Goal: Information Seeking & Learning: Learn about a topic

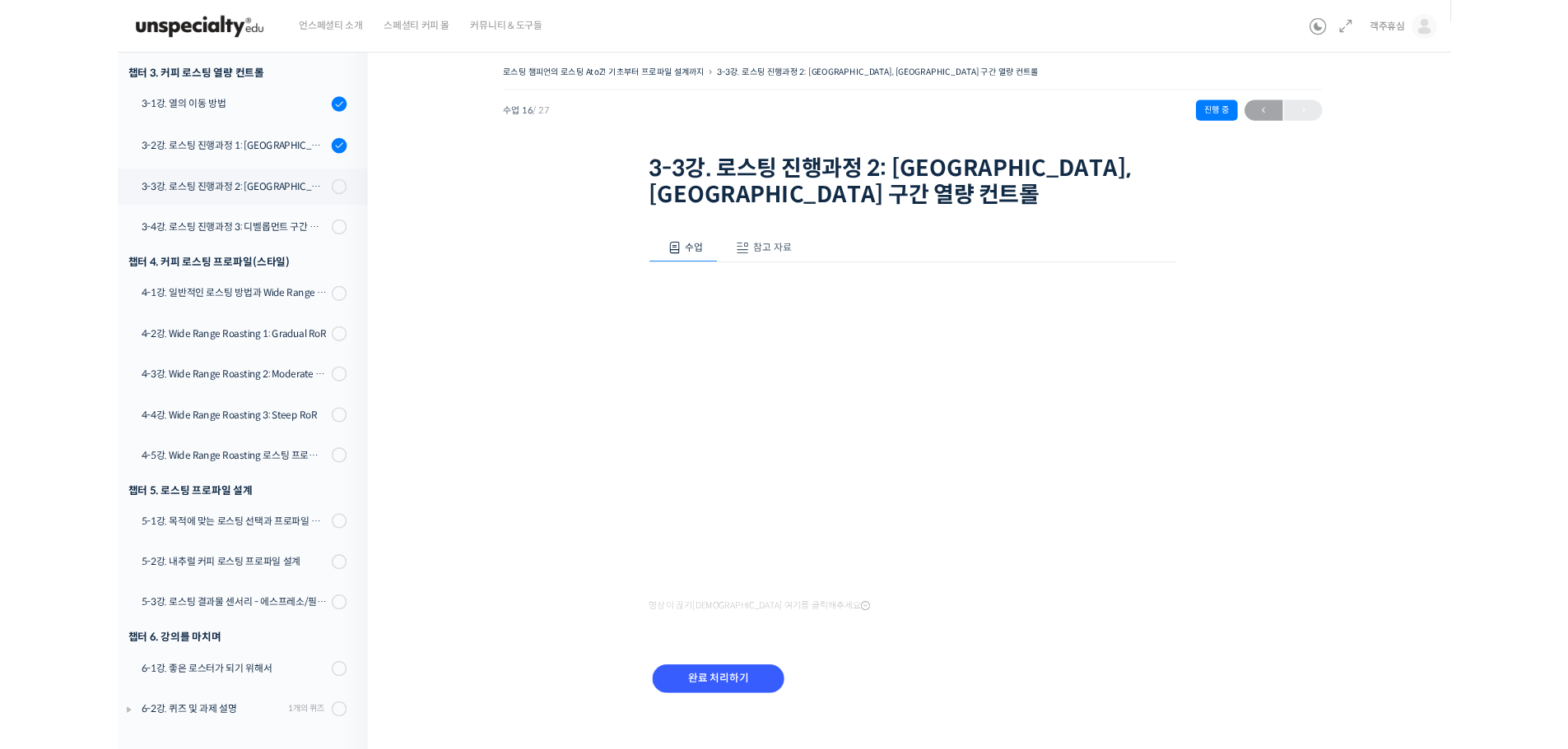
scroll to position [904, 0]
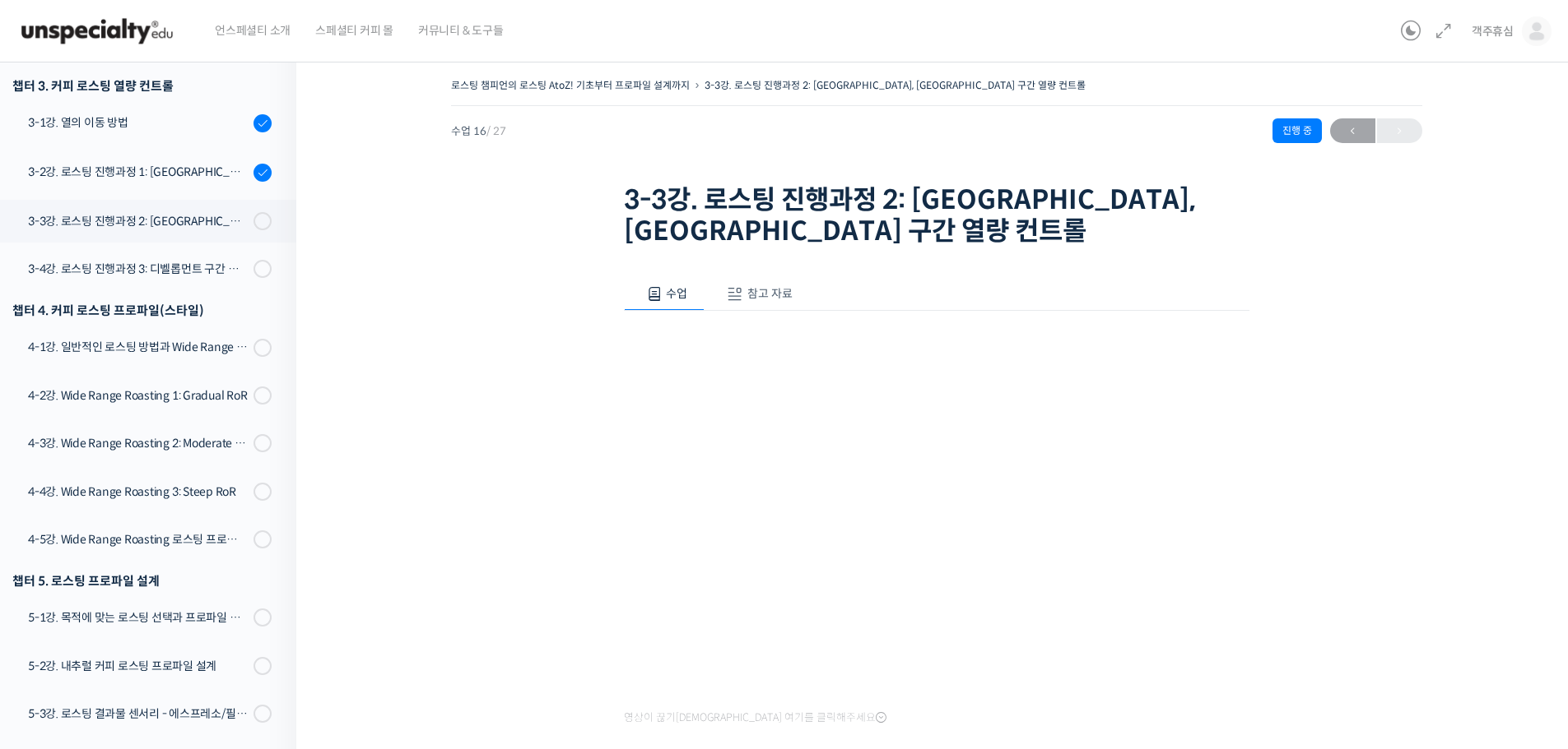
drag, startPoint x: 511, startPoint y: 267, endPoint x: 530, endPoint y: 278, distance: 22.0
click at [514, 268] on div "로스팅 챔피언의 로스팅 AtoZ! 기초부터 프로파일 설계까지 3-3강. 로스팅 진행과정 2: 마이야르, 캐러멜라이즈 구간 열량 컨트롤 진행 중…" at bounding box center [936, 469] width 1115 height 791
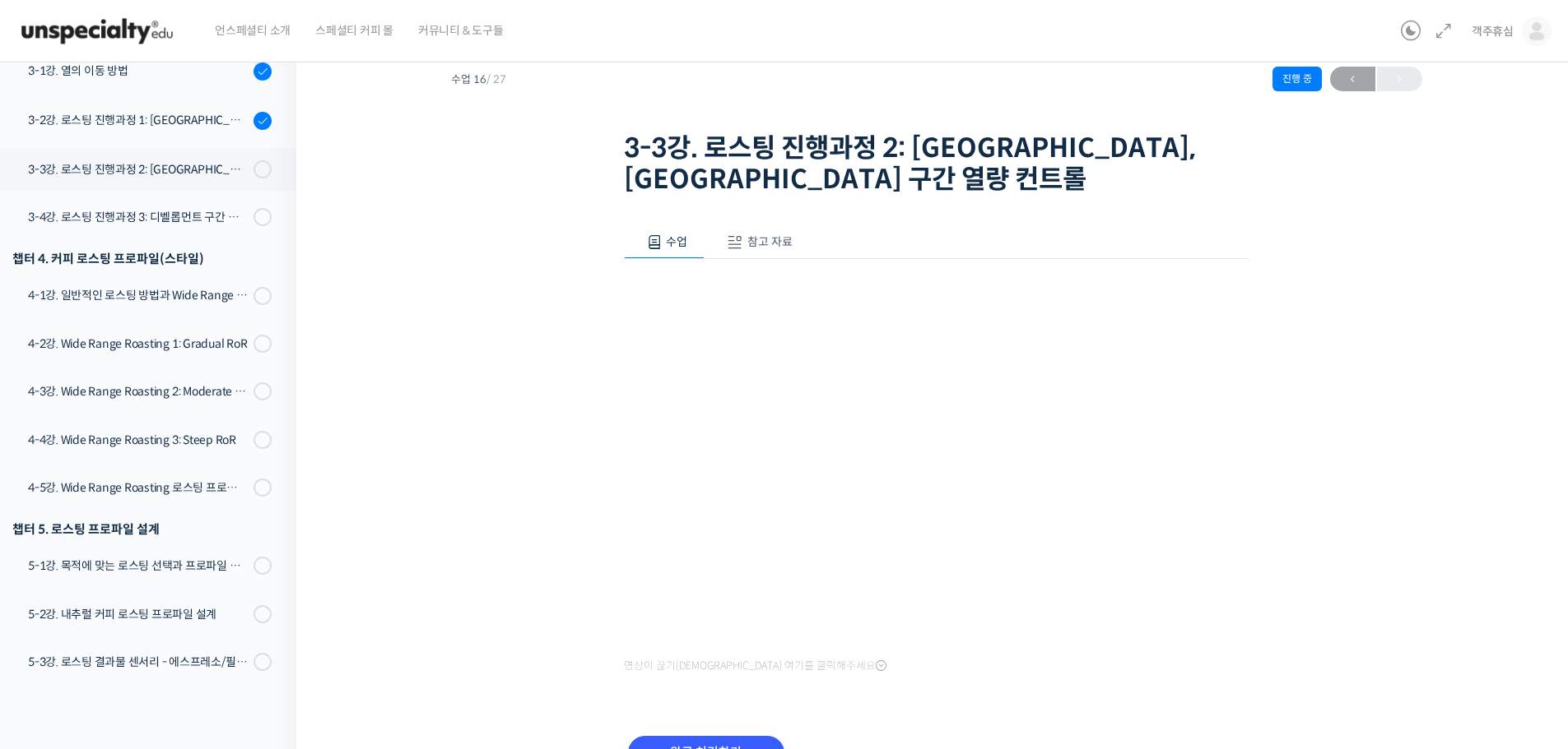
scroll to position [150, 0]
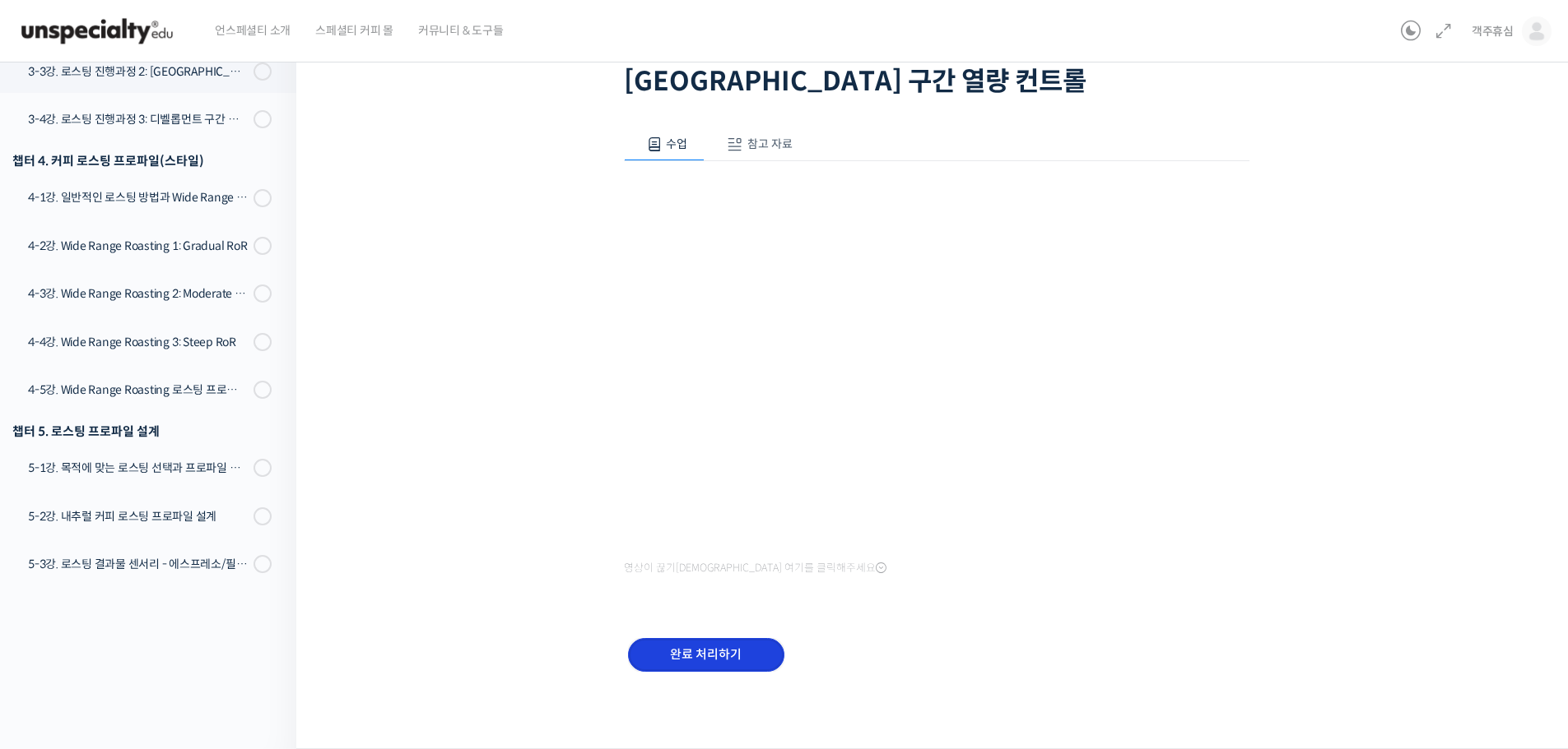
click at [739, 657] on input "완료 처리하기" at bounding box center [706, 655] width 157 height 34
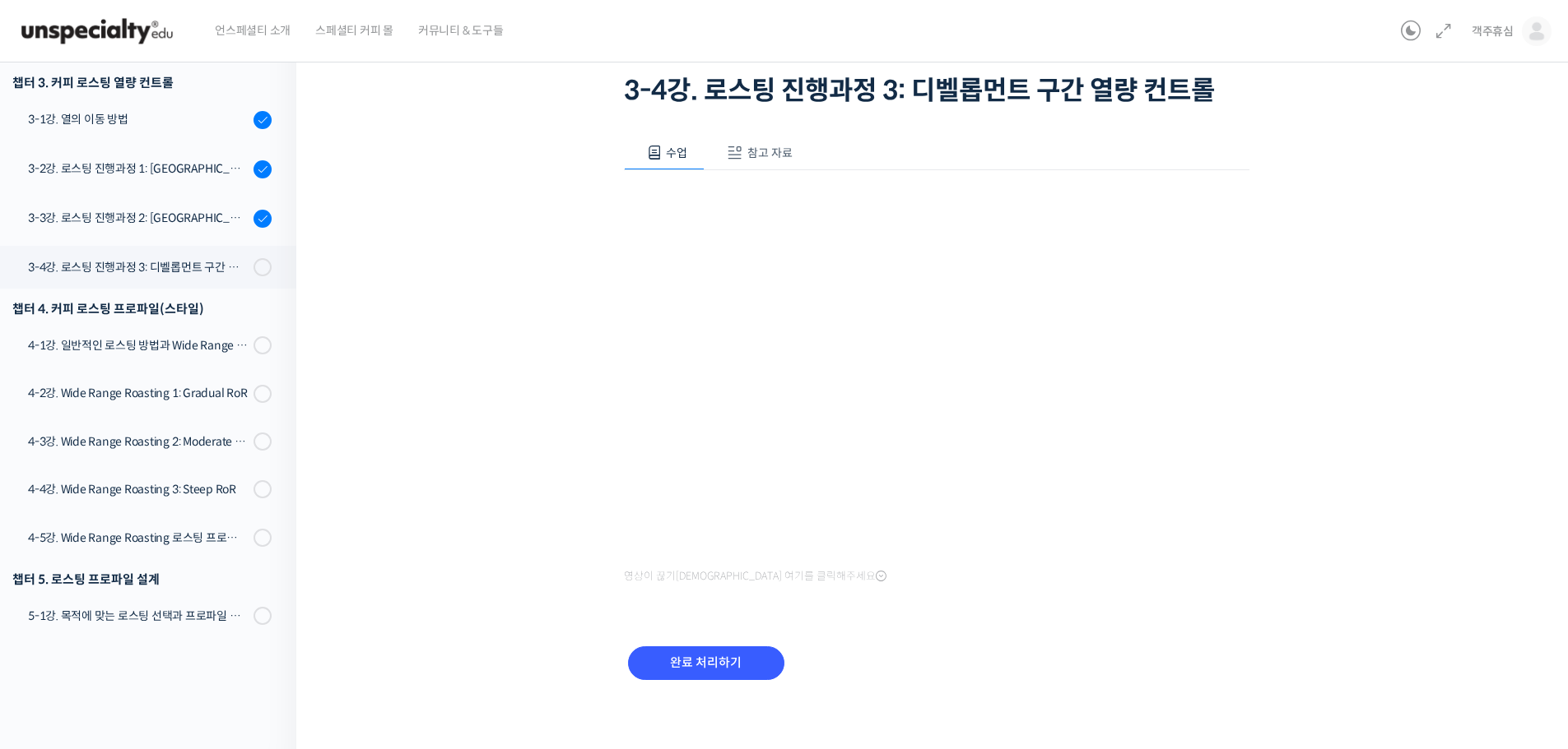
scroll to position [117, 0]
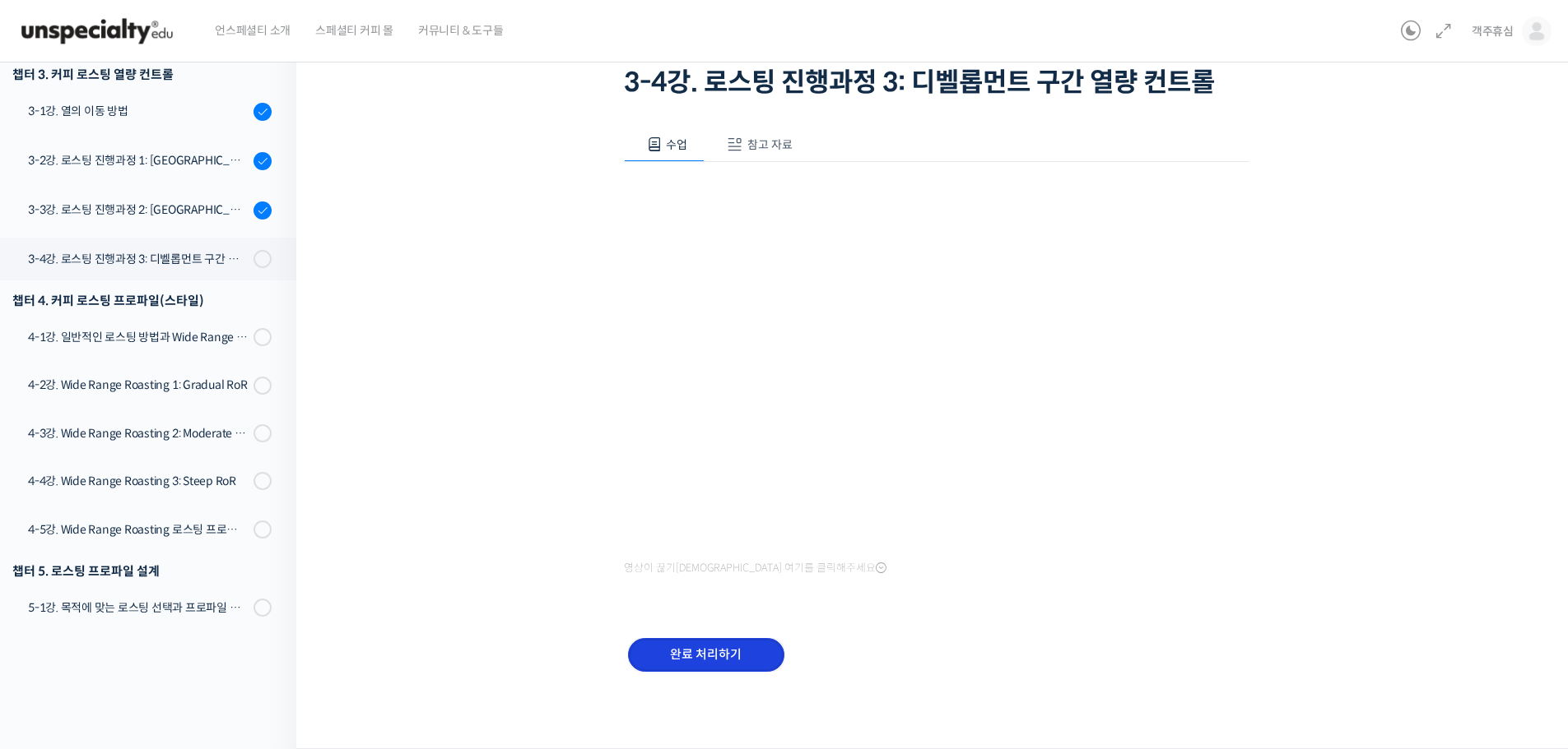
click at [768, 657] on input "완료 처리하기" at bounding box center [706, 655] width 157 height 34
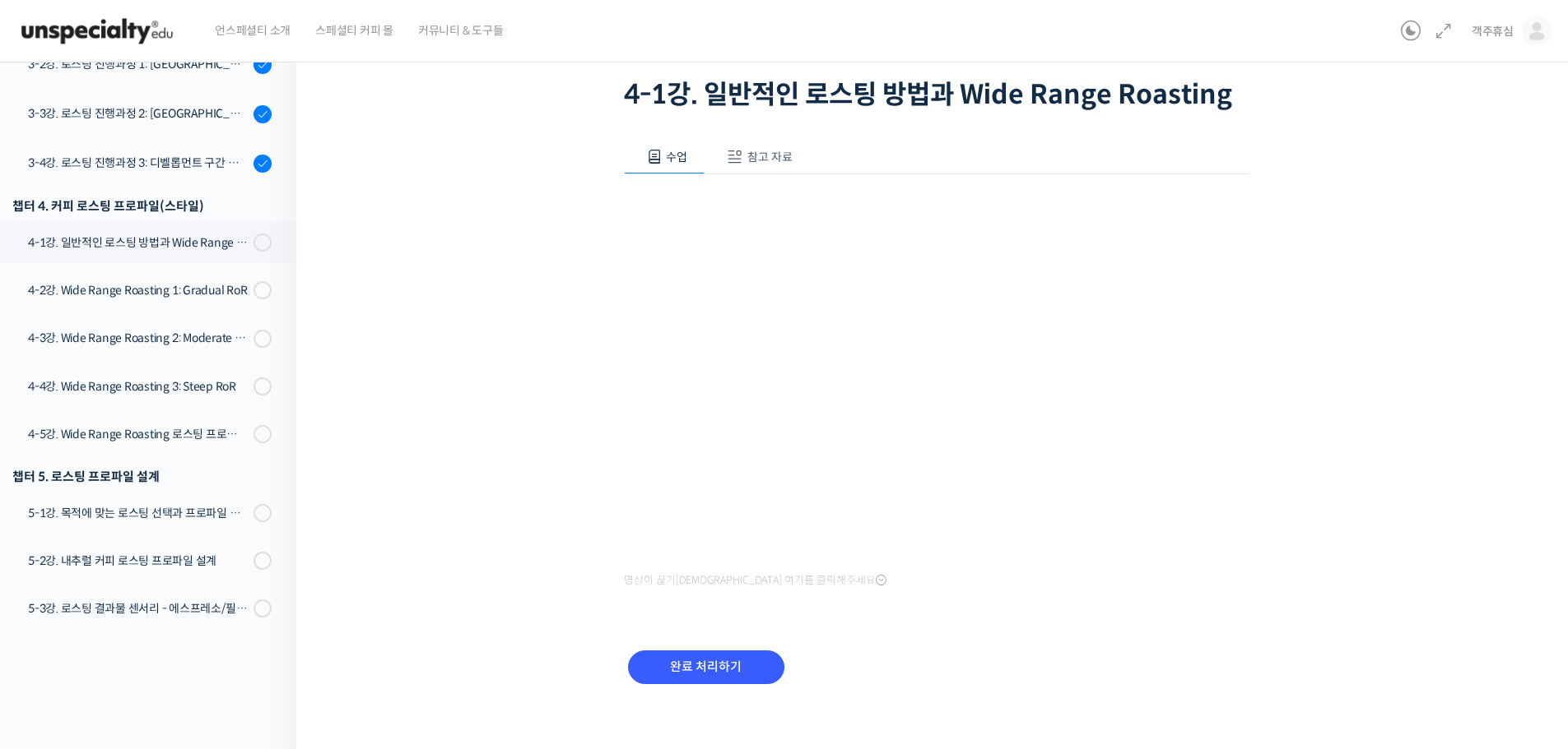
scroll to position [117, 0]
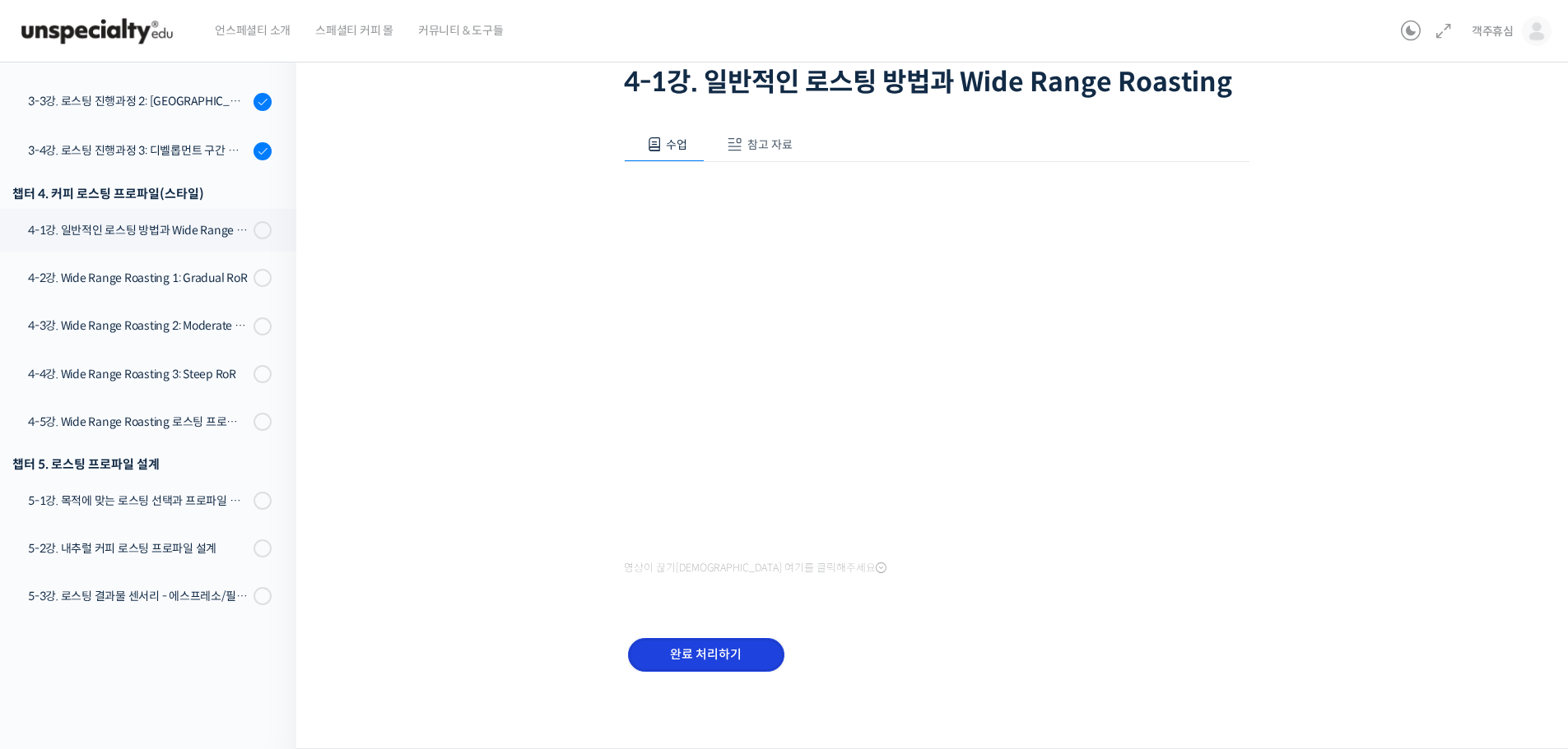
click at [714, 647] on input "완료 처리하기" at bounding box center [706, 655] width 157 height 34
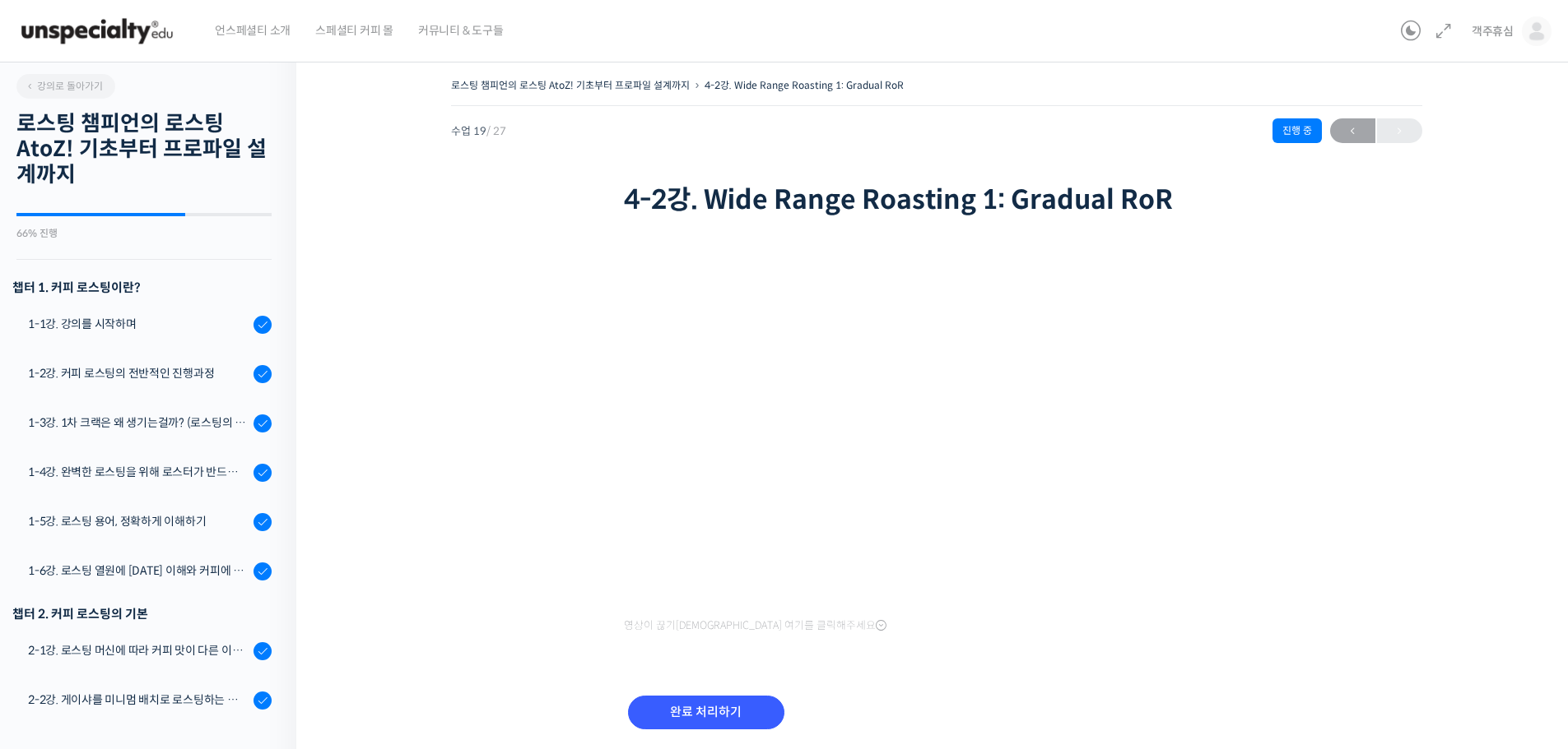
scroll to position [1047, 0]
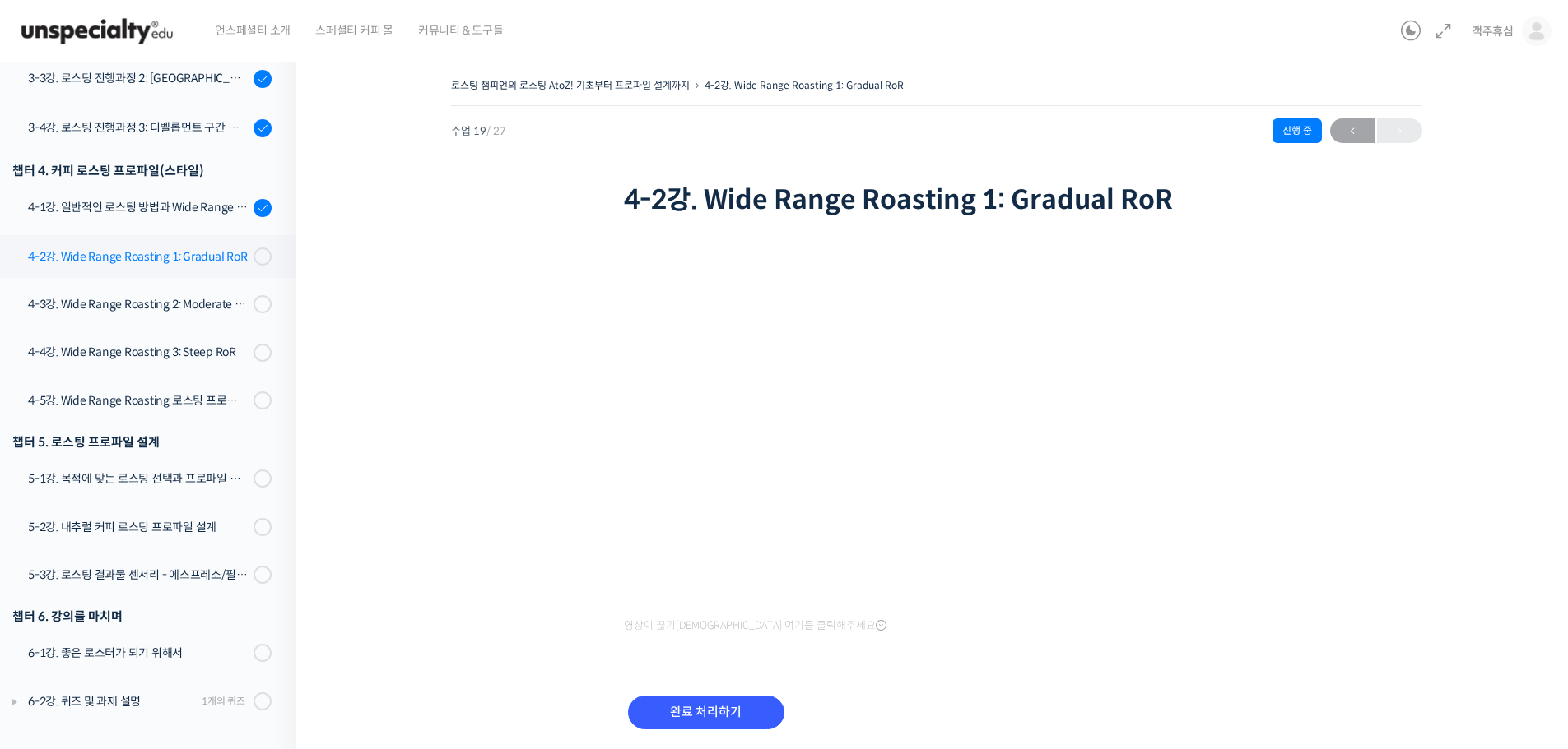
click at [225, 265] on div "4-2강. Wide Range Roasting 1: Gradual RoR" at bounding box center [138, 256] width 221 height 18
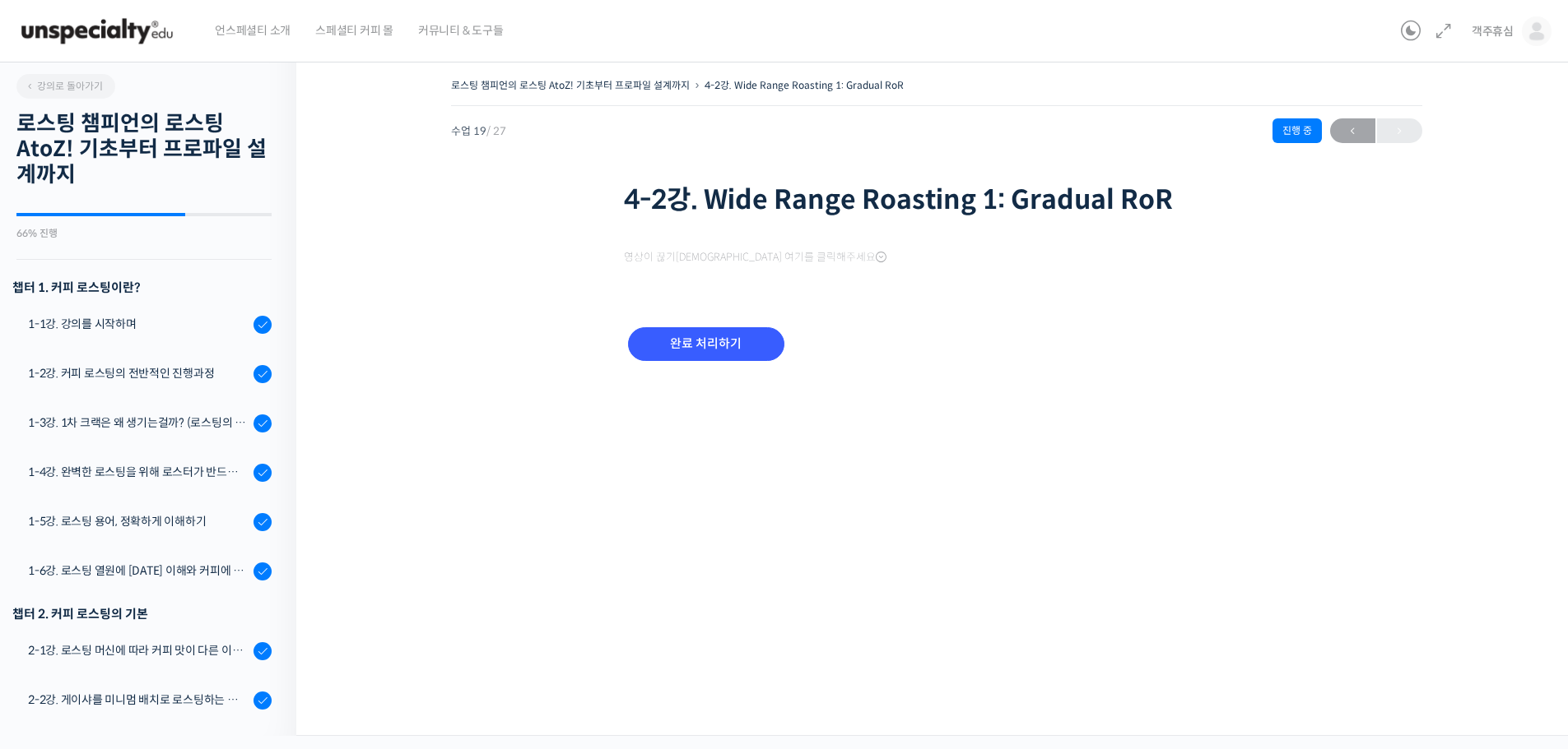
scroll to position [1047, 0]
